Goal: Go to known website: Access a specific website the user already knows

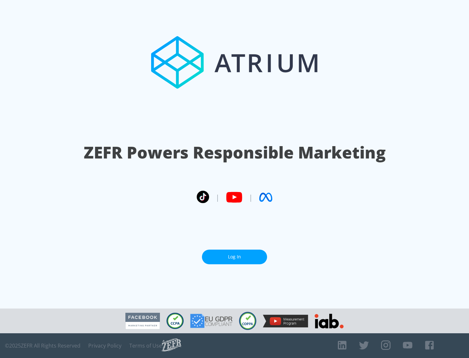
click at [234, 257] on link "Log In" at bounding box center [234, 257] width 65 height 15
